Goal: Contribute content: Share content

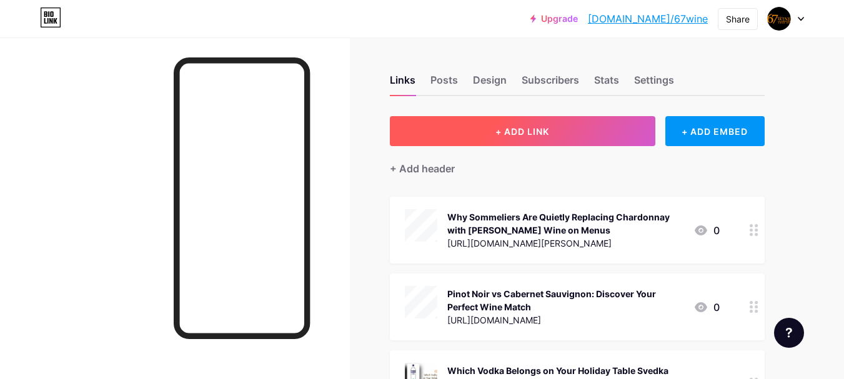
click at [549, 131] on span "+ ADD LINK" at bounding box center [522, 131] width 54 height 11
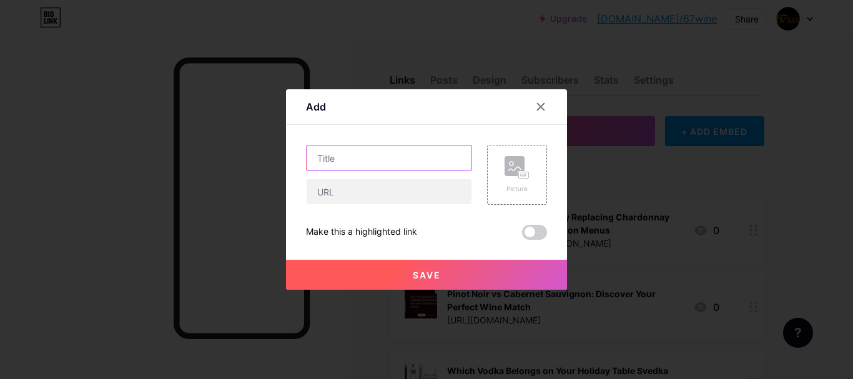
click at [404, 161] on input "text" at bounding box center [389, 158] width 165 height 25
paste input "Which Gin Brands Pair Best with Food? From [GEOGRAPHIC_DATA] Dry to Old [PERSON…"
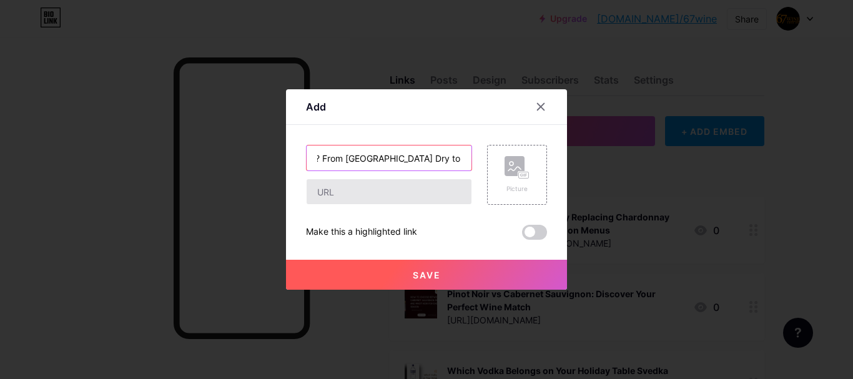
type input "Which Gin Brands Pair Best with Food? From [GEOGRAPHIC_DATA] Dry to Old [PERSON…"
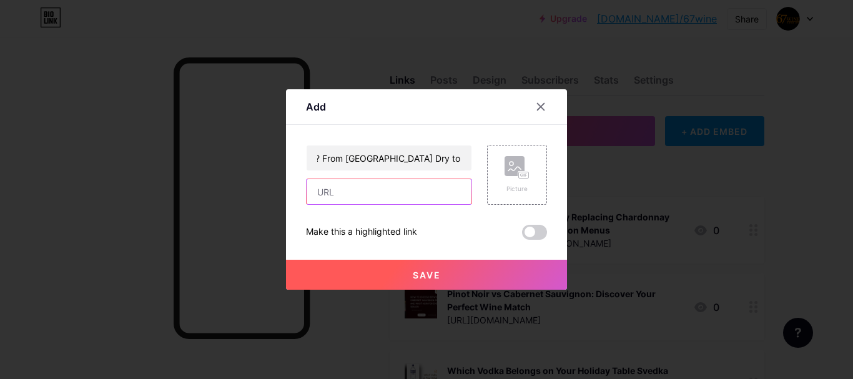
click at [377, 186] on input "text" at bounding box center [389, 191] width 165 height 25
paste input "[URL][DOMAIN_NAME][PERSON_NAME]"
type input "[URL][DOMAIN_NAME][PERSON_NAME]"
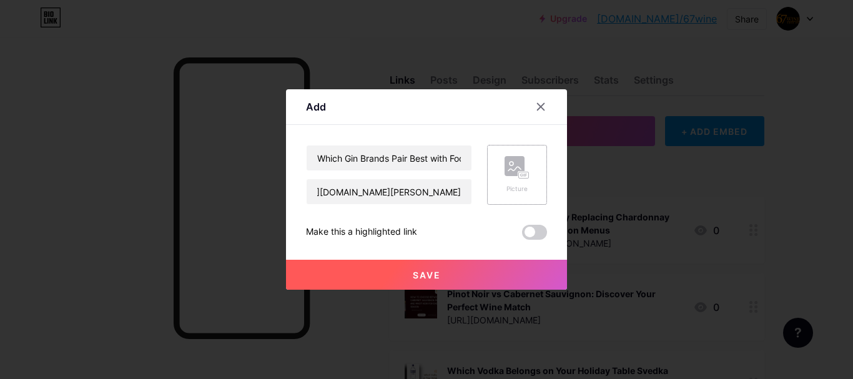
click at [503, 184] on div "Picture" at bounding box center [517, 175] width 60 height 60
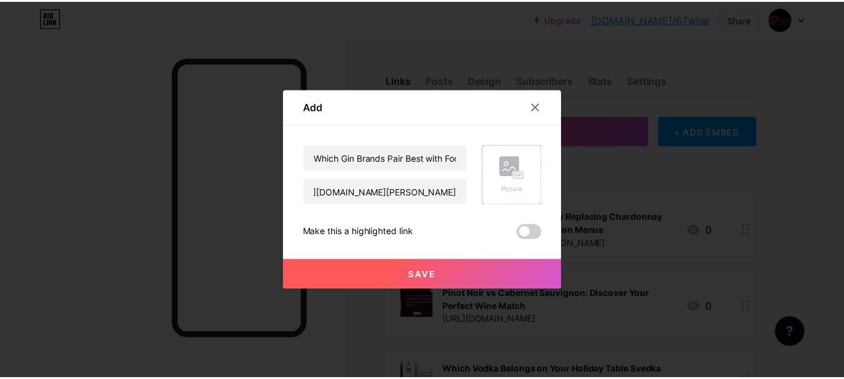
scroll to position [0, 0]
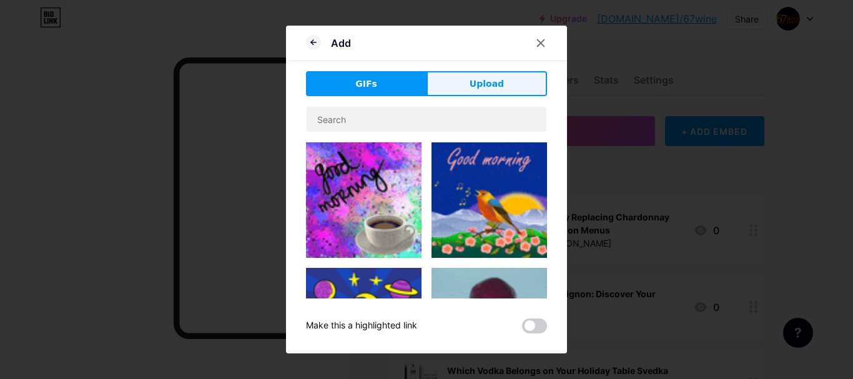
click at [470, 95] on button "Upload" at bounding box center [487, 83] width 121 height 25
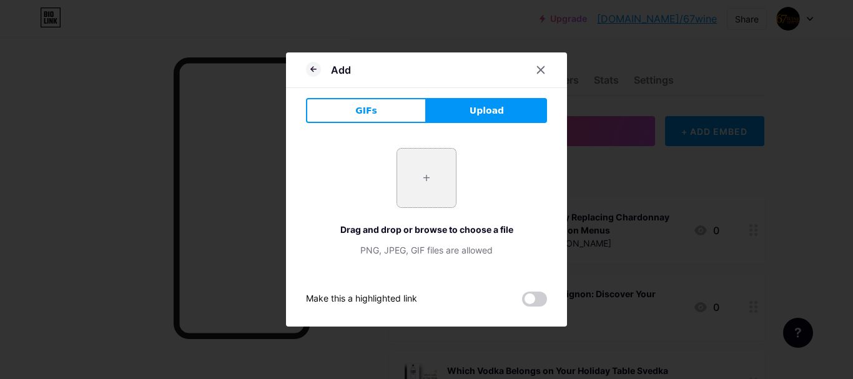
click at [426, 181] on input "file" at bounding box center [426, 178] width 59 height 59
type input "C:\fakepath\Which Gin Brands Pair Best with Food A Guide from [GEOGRAPHIC_DATA]…"
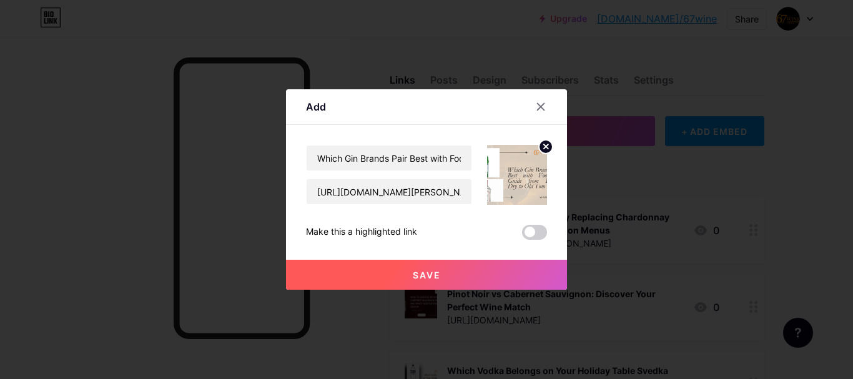
click at [454, 269] on button "Save" at bounding box center [426, 275] width 281 height 30
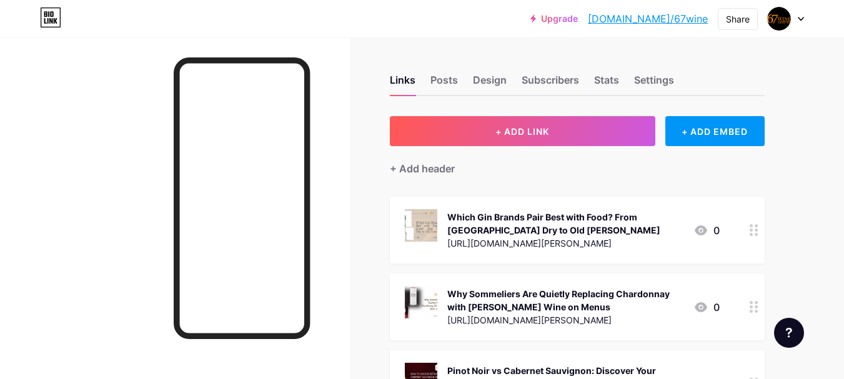
click at [660, 14] on link "[DOMAIN_NAME]/67wine" at bounding box center [648, 18] width 120 height 15
